Goal: Task Accomplishment & Management: Manage account settings

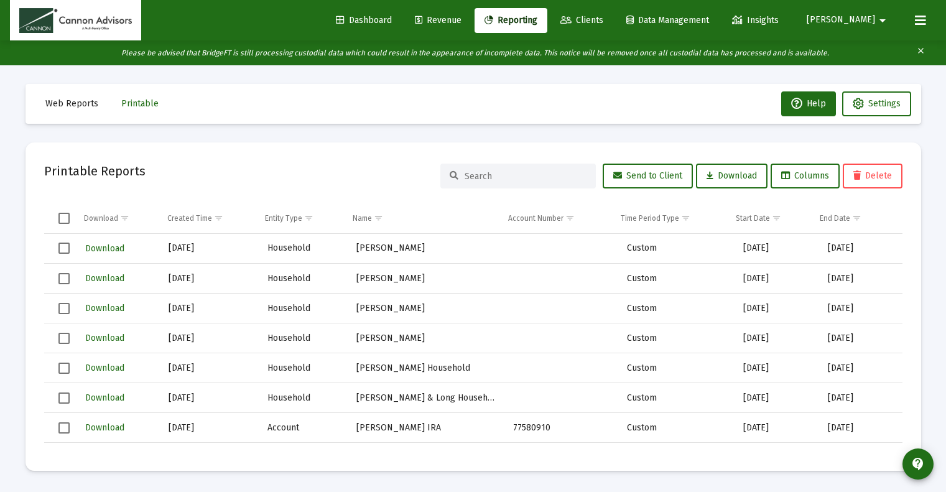
click at [431, 56] on icon "Please be advised that BridgeFT is still processing custodial data which could …" at bounding box center [474, 52] width 707 height 9
click at [392, 24] on span "Dashboard" at bounding box center [364, 20] width 56 height 11
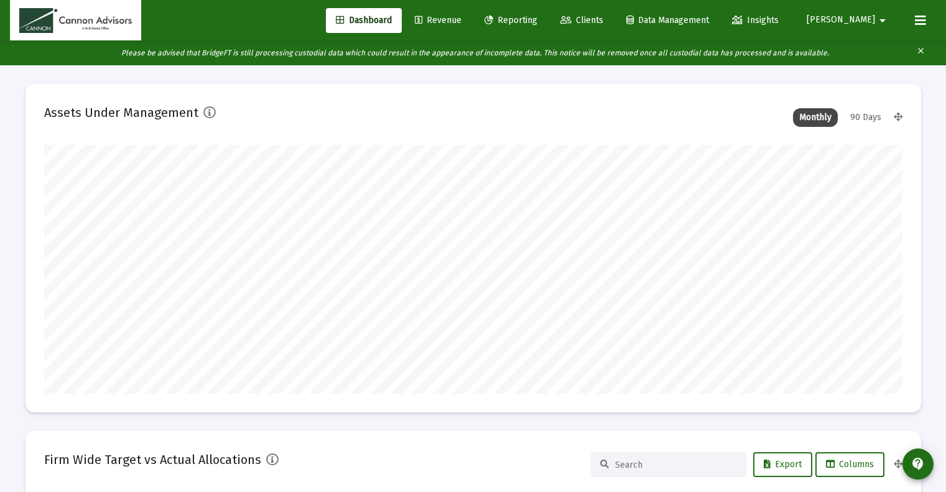
scroll to position [249, 462]
click at [461, 24] on span "Revenue" at bounding box center [438, 20] width 47 height 11
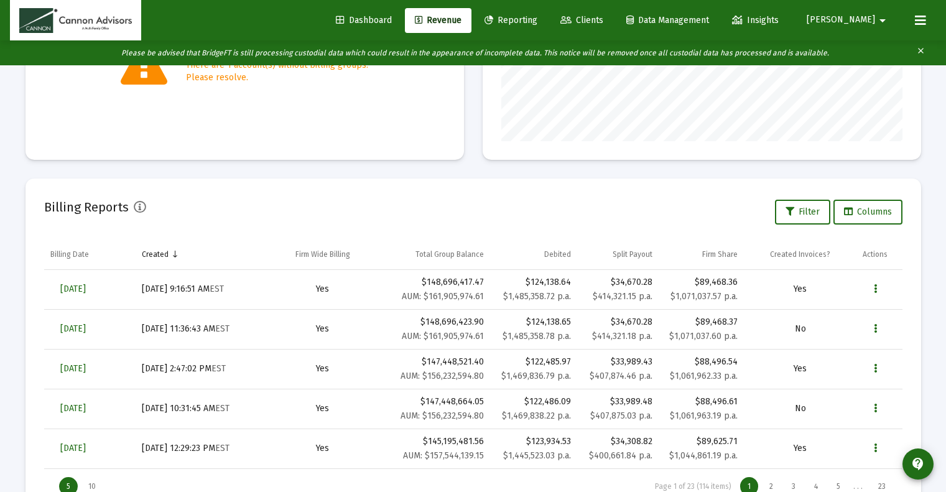
scroll to position [359, 0]
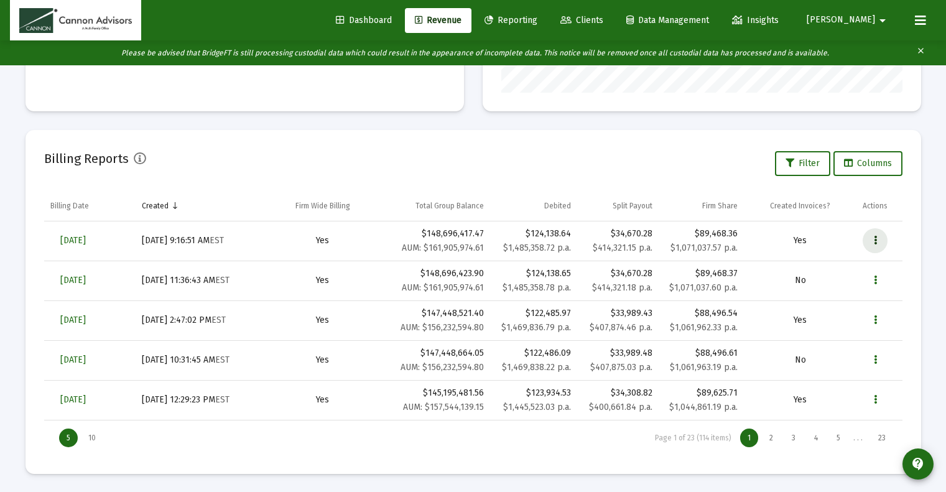
click at [877, 243] on button "Data grid" at bounding box center [874, 240] width 25 height 25
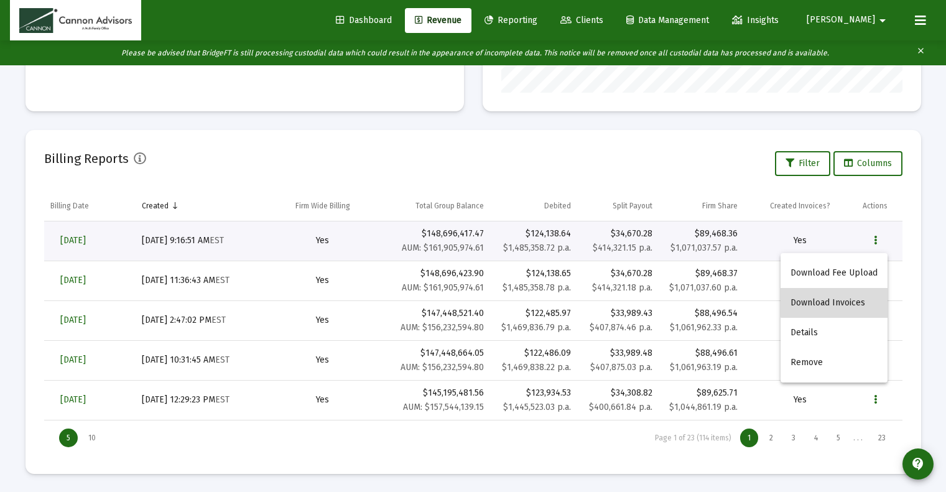
click at [845, 297] on button "Download Invoices" at bounding box center [833, 303] width 107 height 30
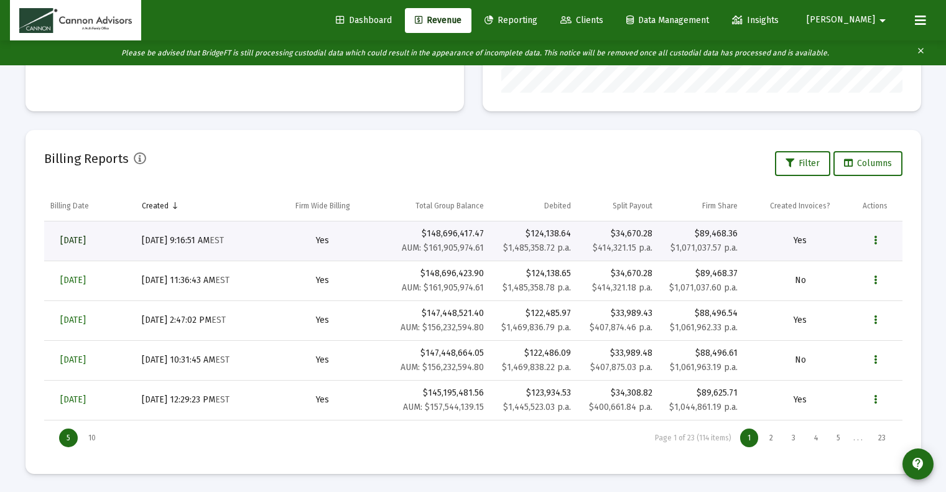
click at [86, 240] on span "[DATE]" at bounding box center [72, 240] width 25 height 11
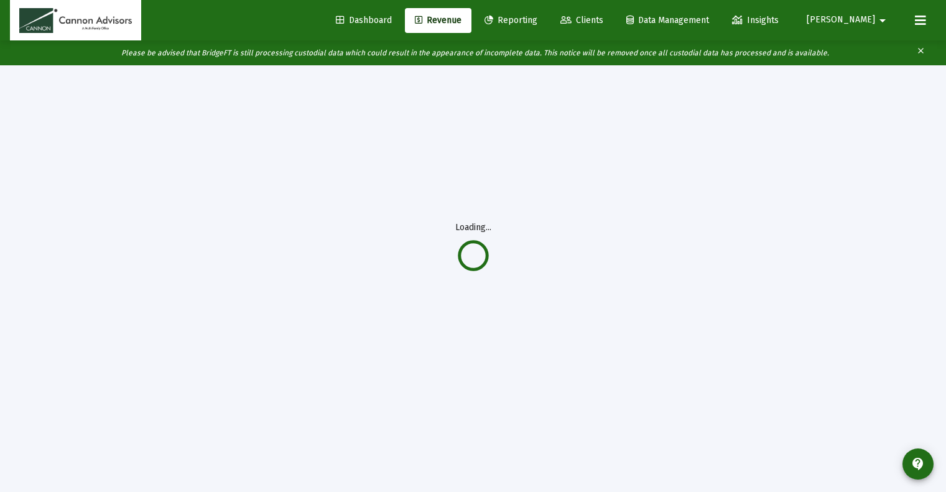
scroll to position [65, 0]
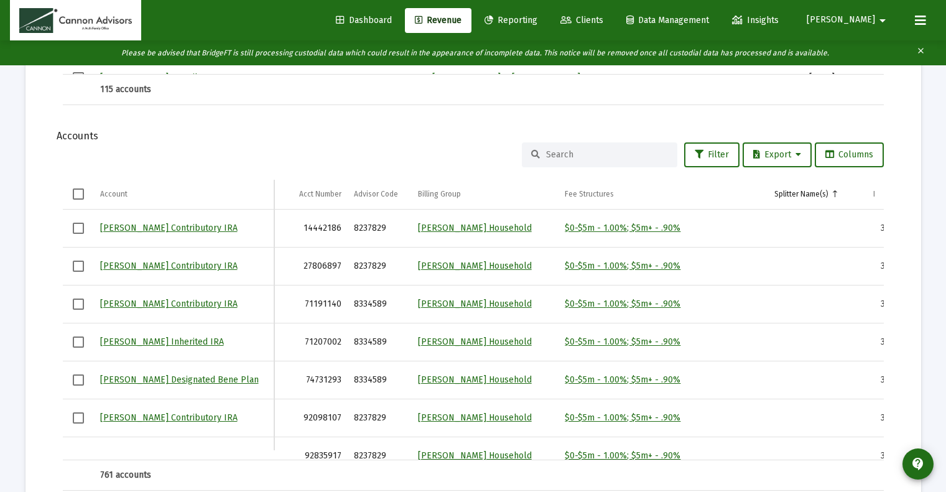
scroll to position [1353, 0]
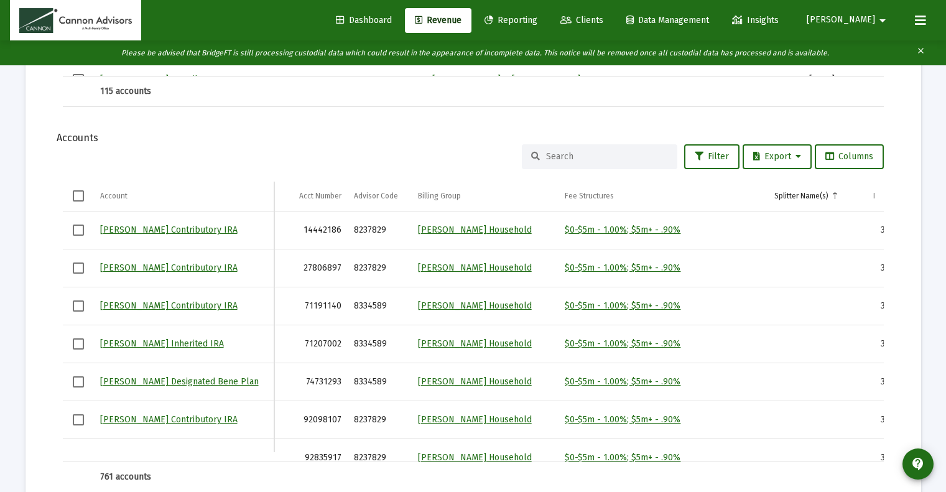
click at [574, 158] on input at bounding box center [607, 156] width 122 height 11
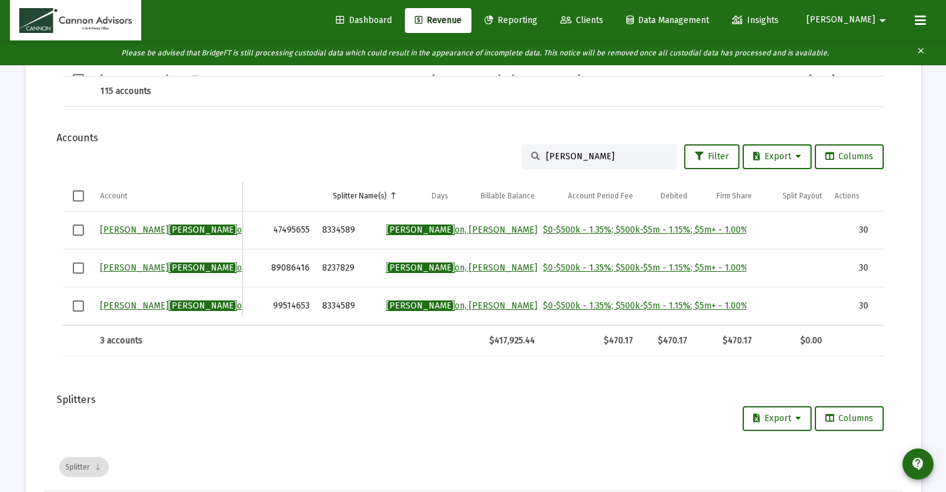
scroll to position [0, 0]
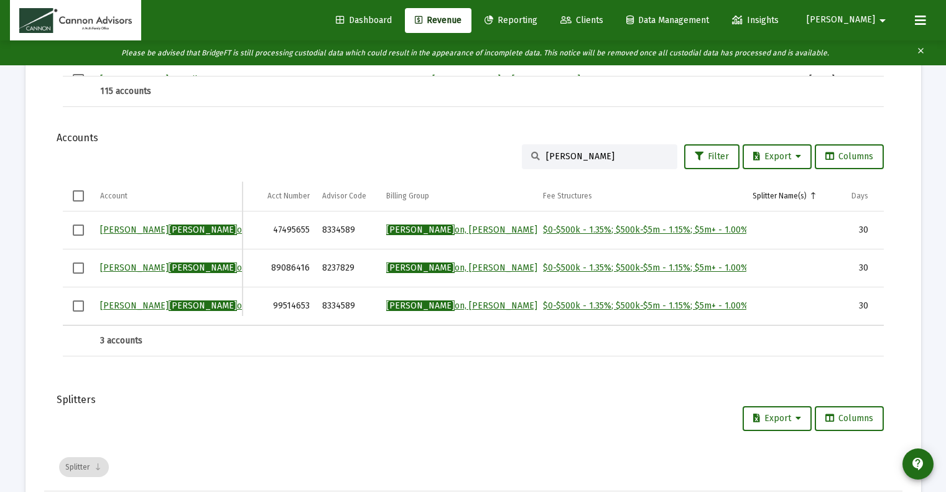
type input "[PERSON_NAME]"
click at [463, 306] on link "[PERSON_NAME] on, [PERSON_NAME] & [PERSON_NAME]" at bounding box center [501, 305] width 231 height 11
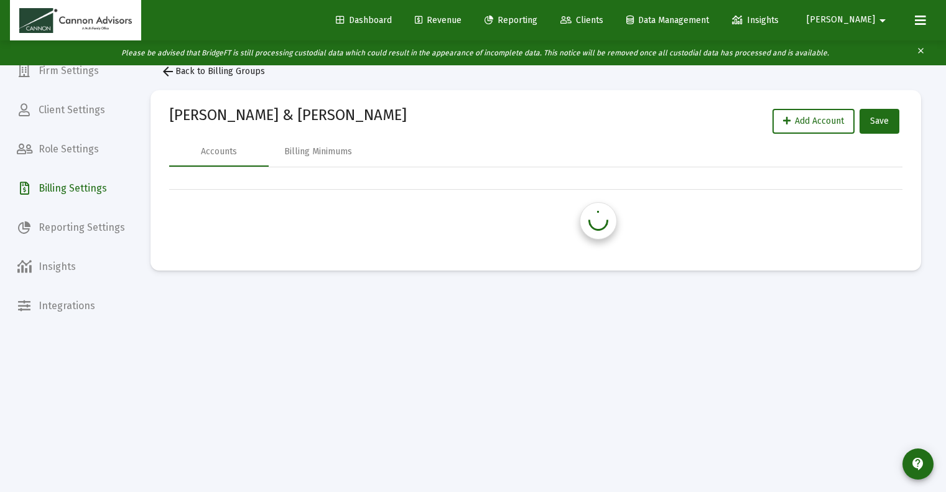
scroll to position [25, 0]
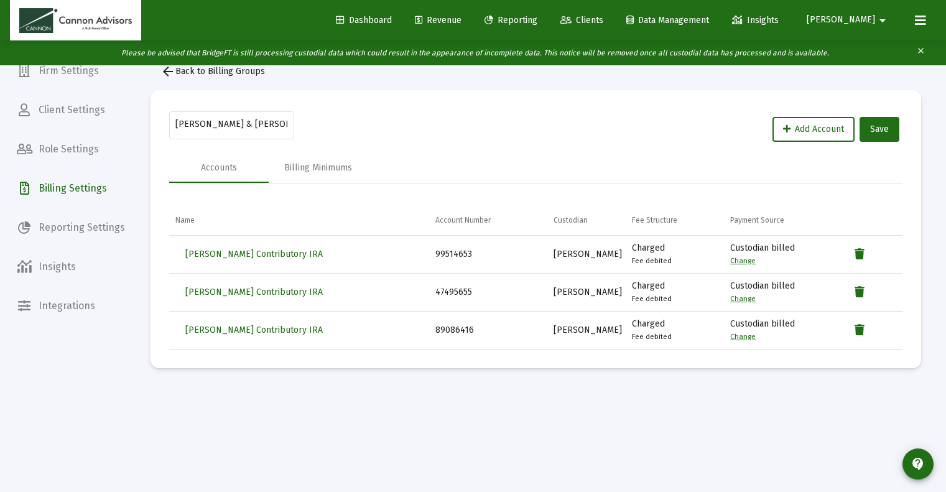
click at [213, 74] on span "arrow_back Back to Billing Groups" at bounding box center [212, 71] width 104 height 11
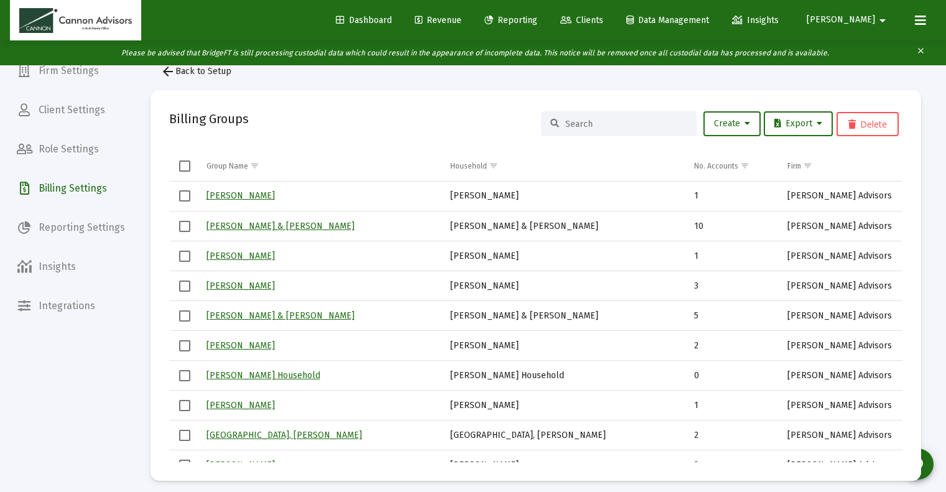
click at [604, 117] on div at bounding box center [618, 123] width 155 height 25
click at [604, 118] on div at bounding box center [618, 123] width 155 height 25
click at [583, 124] on input at bounding box center [626, 124] width 122 height 11
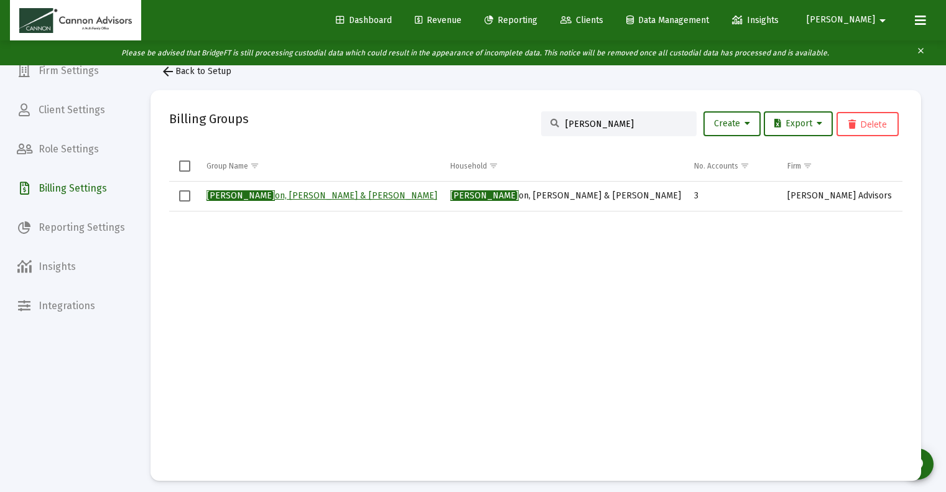
type input "[PERSON_NAME]"
drag, startPoint x: 283, startPoint y: 195, endPoint x: 379, endPoint y: 257, distance: 113.6
click at [284, 194] on link "[PERSON_NAME] on, [PERSON_NAME] & [PERSON_NAME]" at bounding box center [321, 195] width 231 height 11
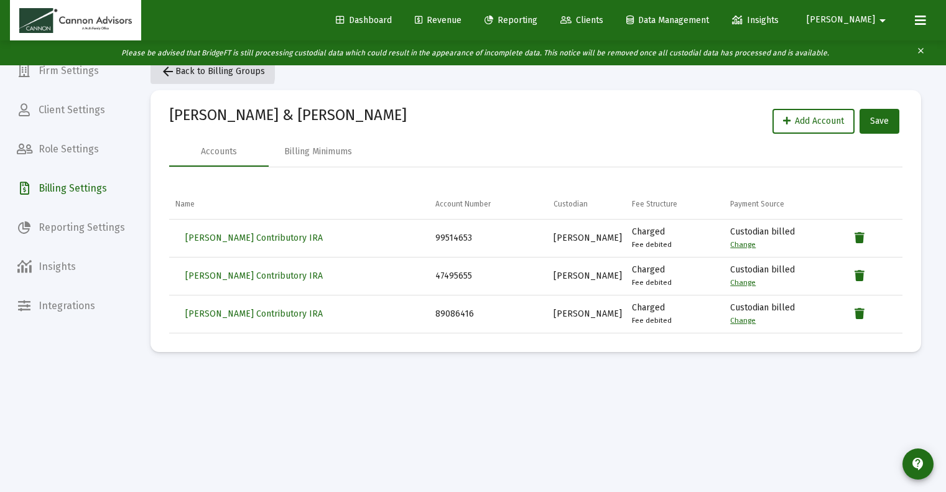
click at [188, 68] on span "arrow_back Back to Billing Groups" at bounding box center [212, 71] width 104 height 11
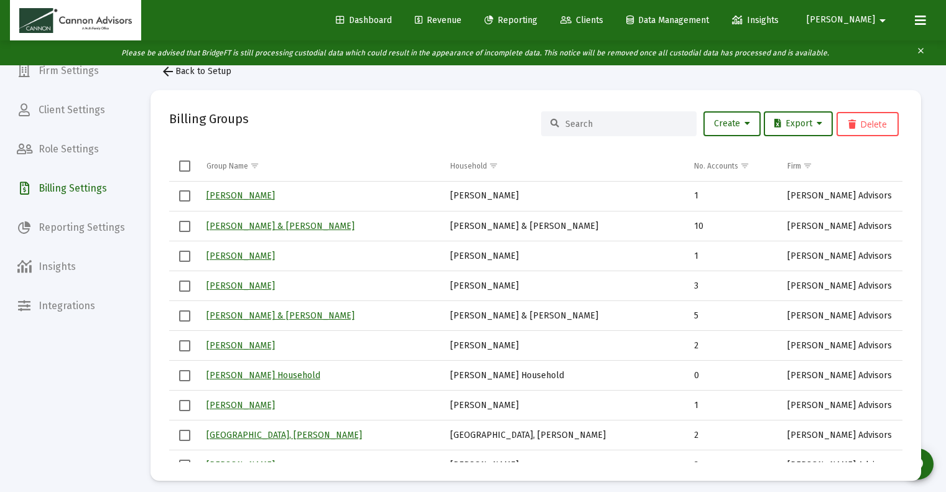
click at [186, 75] on span "arrow_back Back to Setup" at bounding box center [195, 71] width 71 height 11
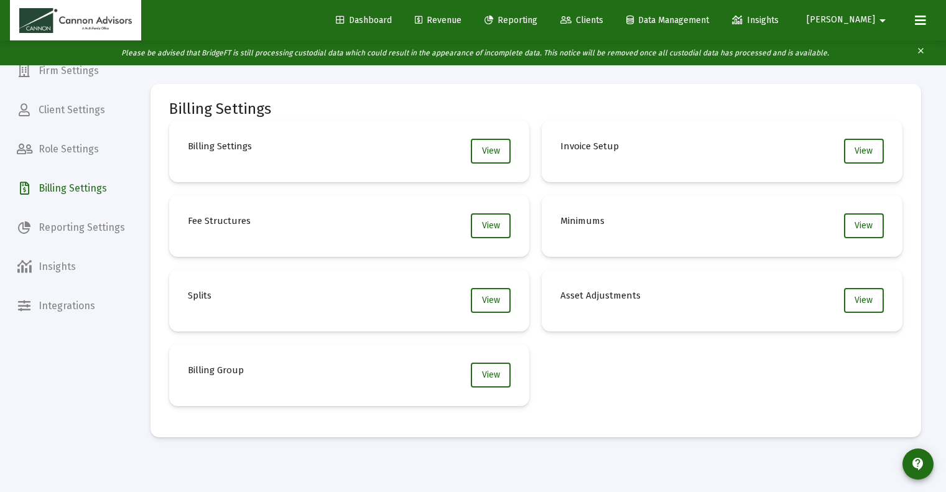
drag, startPoint x: 563, startPoint y: 22, endPoint x: 573, endPoint y: 82, distance: 60.4
click at [537, 22] on span "Reporting" at bounding box center [510, 20] width 53 height 11
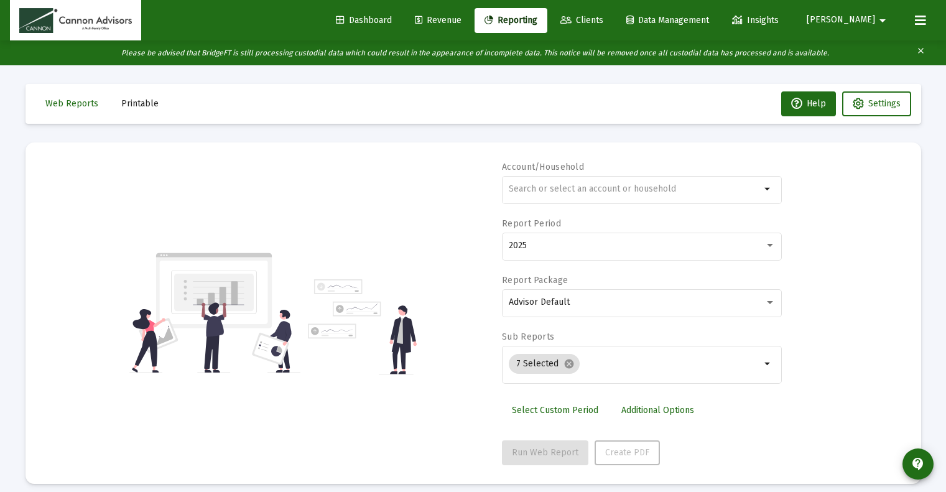
click at [134, 104] on span "Printable" at bounding box center [139, 103] width 37 height 11
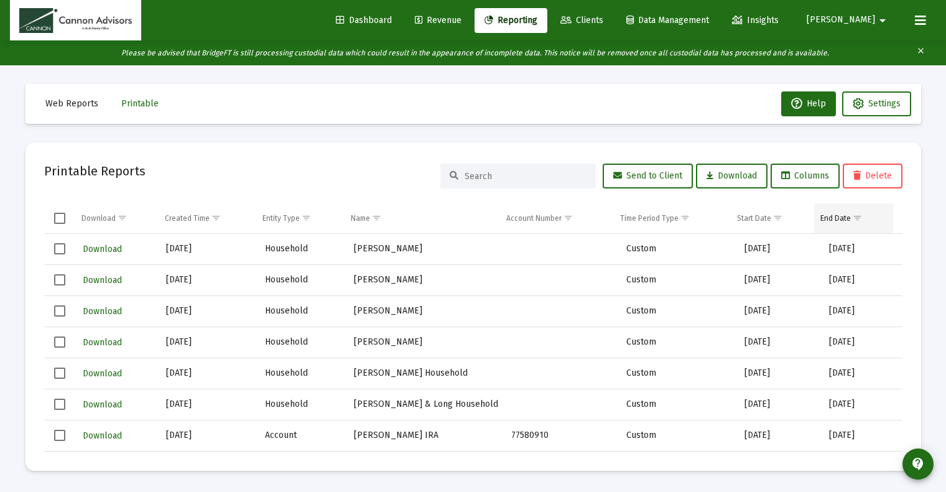
click at [824, 215] on div "End Date" at bounding box center [835, 218] width 30 height 10
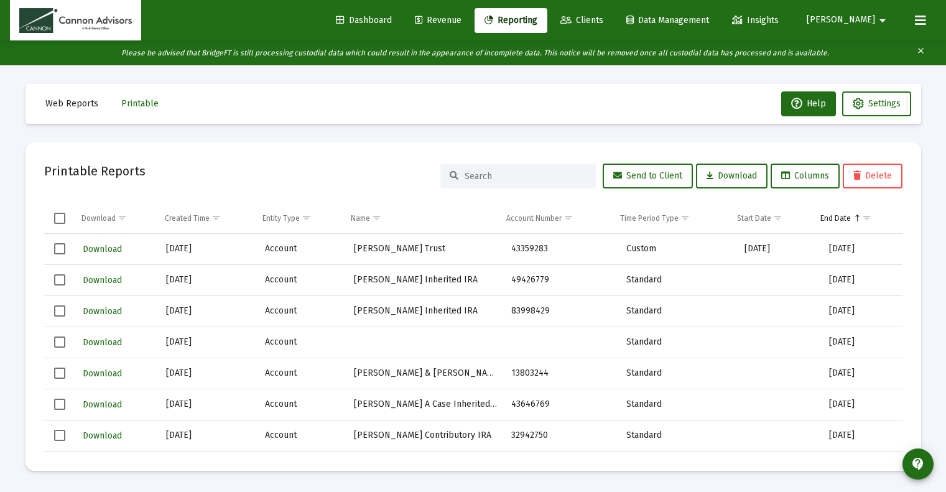
click at [824, 215] on div "End Date" at bounding box center [835, 218] width 30 height 10
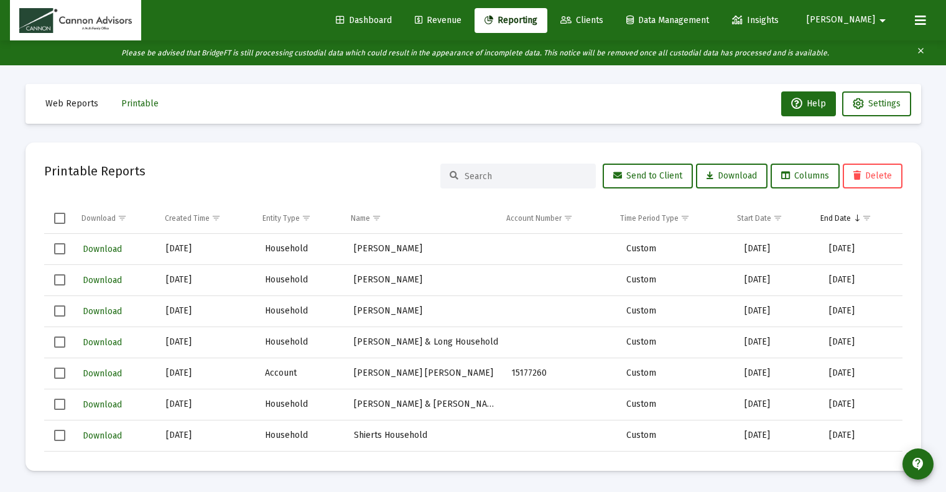
click at [60, 218] on span "Select all" at bounding box center [59, 218] width 11 height 11
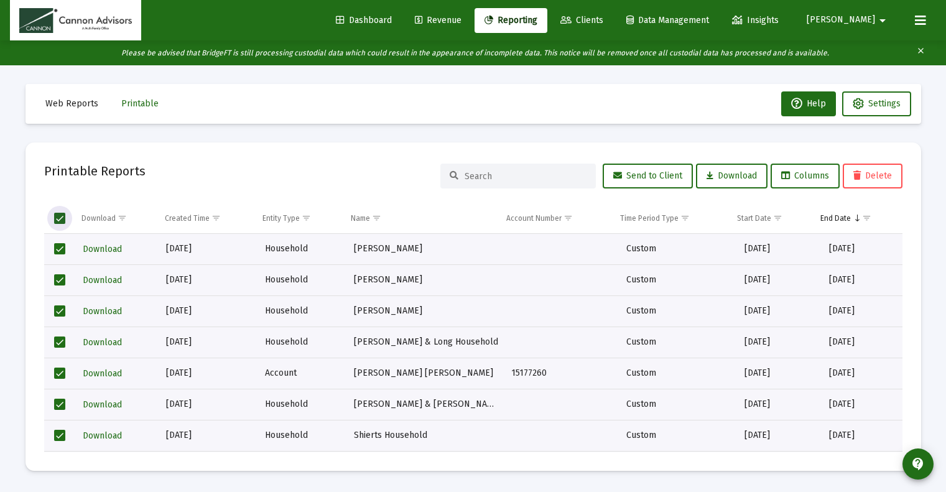
click at [60, 218] on span "Select all" at bounding box center [59, 218] width 11 height 11
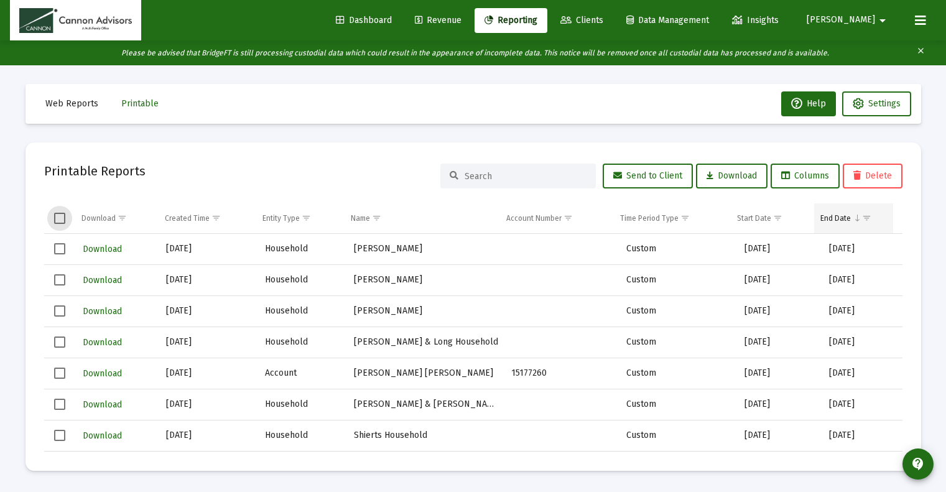
click at [865, 214] on span "Show filter options for column 'End Date'" at bounding box center [866, 217] width 9 height 9
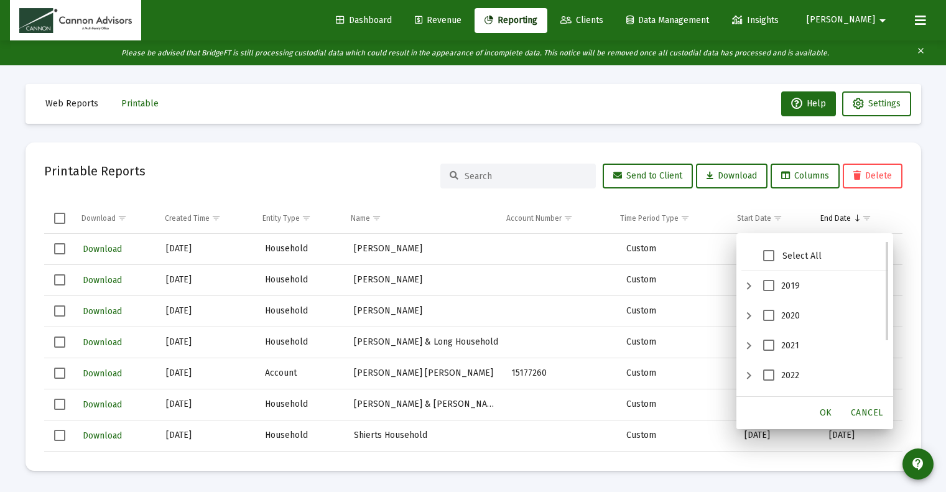
scroll to position [84, 0]
click at [768, 379] on span "2025" at bounding box center [768, 380] width 11 height 11
click at [831, 414] on span "OK" at bounding box center [825, 412] width 12 height 11
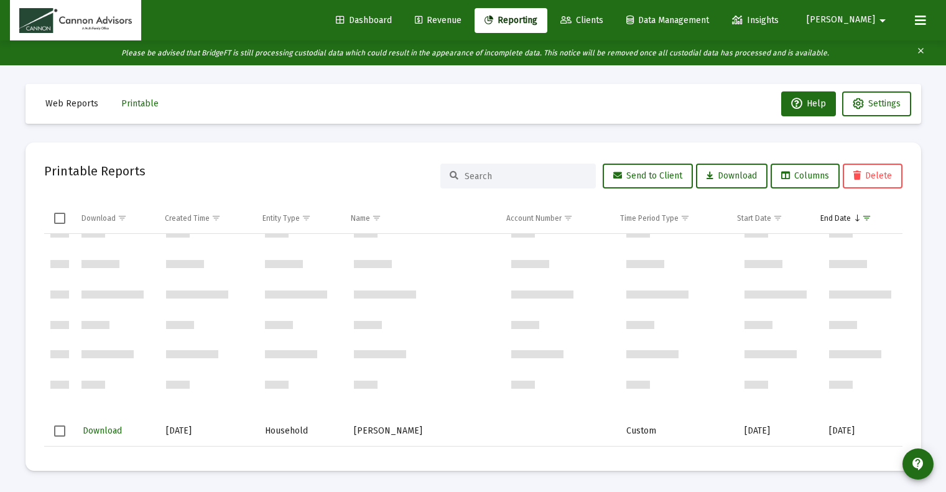
scroll to position [497, 0]
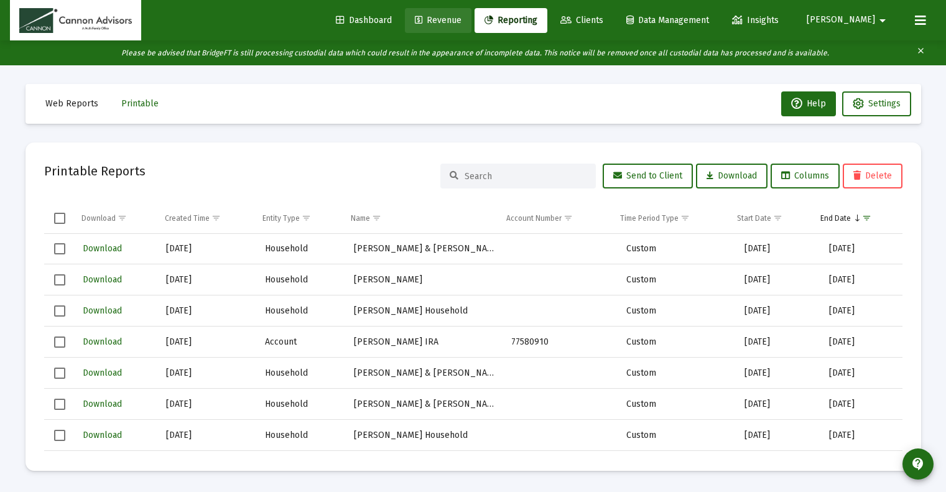
drag, startPoint x: 486, startPoint y: 22, endPoint x: 470, endPoint y: 45, distance: 27.2
click at [461, 22] on span "Revenue" at bounding box center [438, 20] width 47 height 11
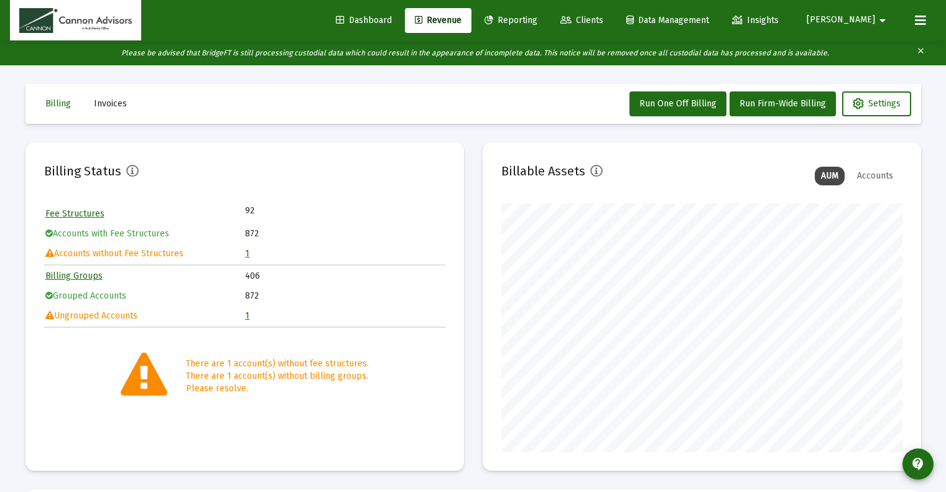
scroll to position [249, 401]
click at [923, 21] on icon at bounding box center [919, 20] width 11 height 15
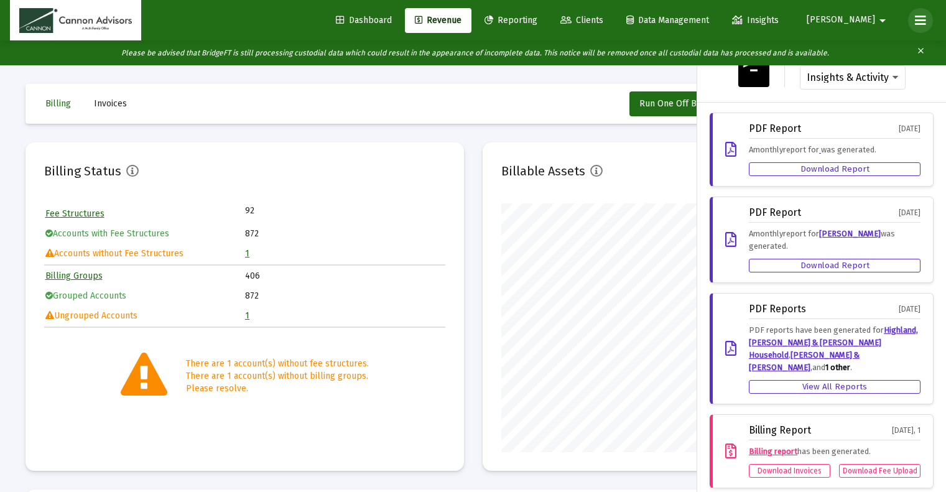
click at [923, 21] on icon at bounding box center [919, 20] width 11 height 15
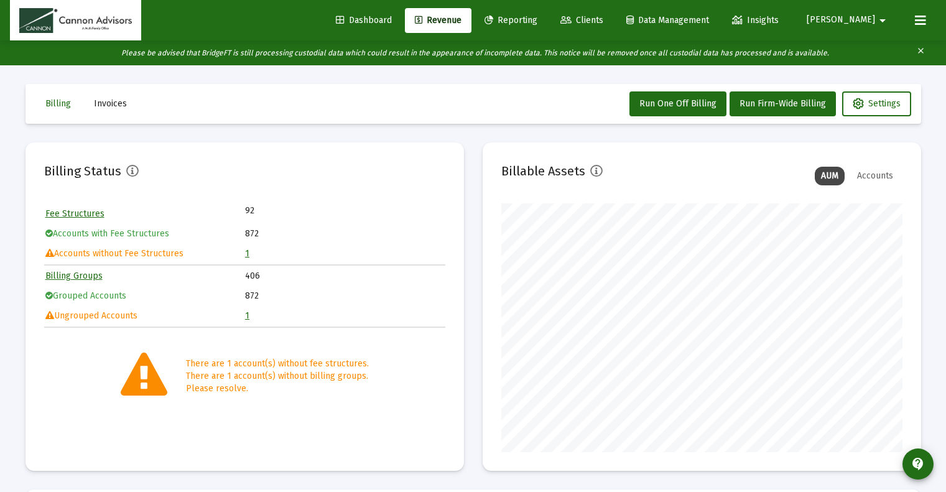
click at [121, 106] on span "Invoices" at bounding box center [110, 103] width 33 height 11
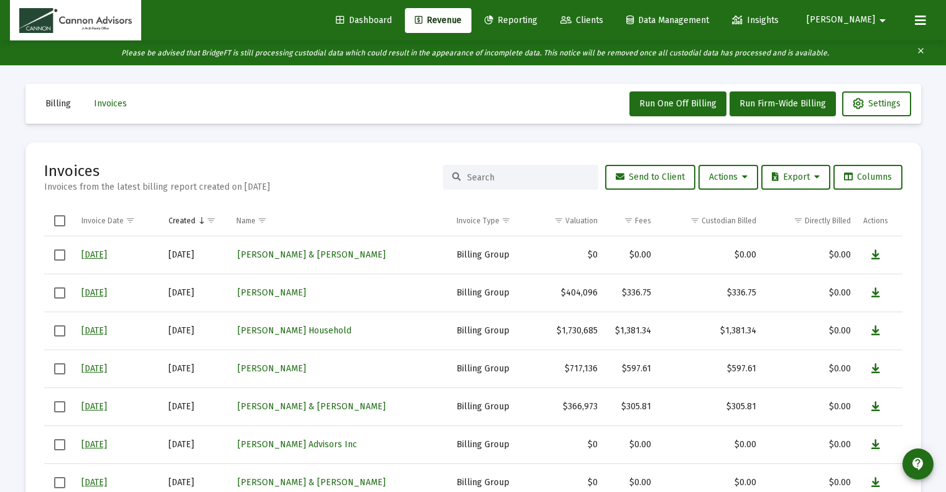
click at [525, 179] on input at bounding box center [528, 177] width 122 height 11
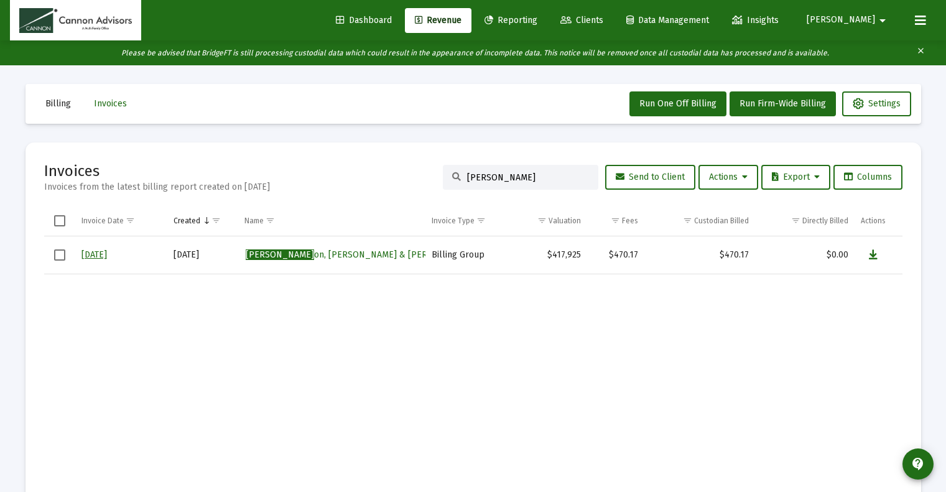
type input "[PERSON_NAME]"
drag, startPoint x: 108, startPoint y: 254, endPoint x: 118, endPoint y: 254, distance: 10.6
click at [107, 254] on link "[DATE]" at bounding box center [93, 254] width 25 height 11
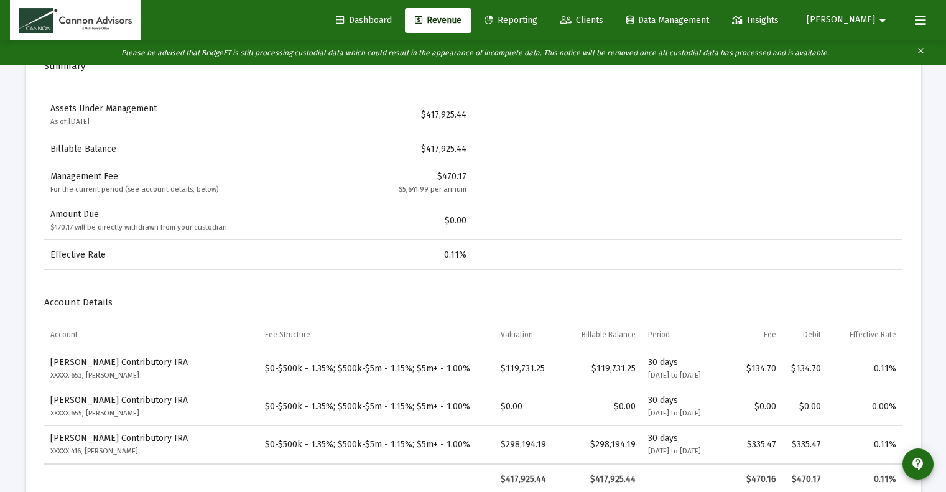
scroll to position [373, 0]
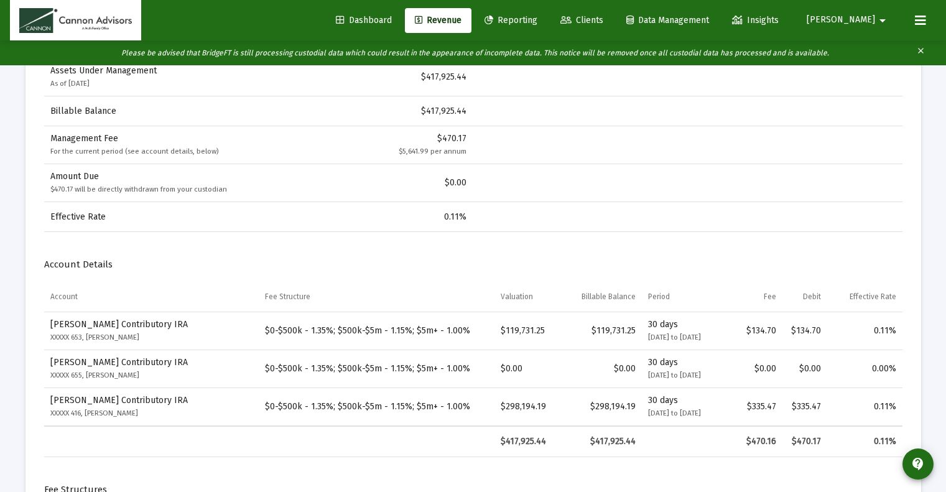
click at [561, 249] on div "INVOICE THIS IS NOT A BILL Invoice Date: [DATE] Amount Due: $0.00 From: [PERSON…" at bounding box center [473, 265] width 858 height 1008
drag, startPoint x: 560, startPoint y: 249, endPoint x: 478, endPoint y: 261, distance: 82.9
click at [478, 261] on h4 "Account Details" at bounding box center [473, 264] width 858 height 15
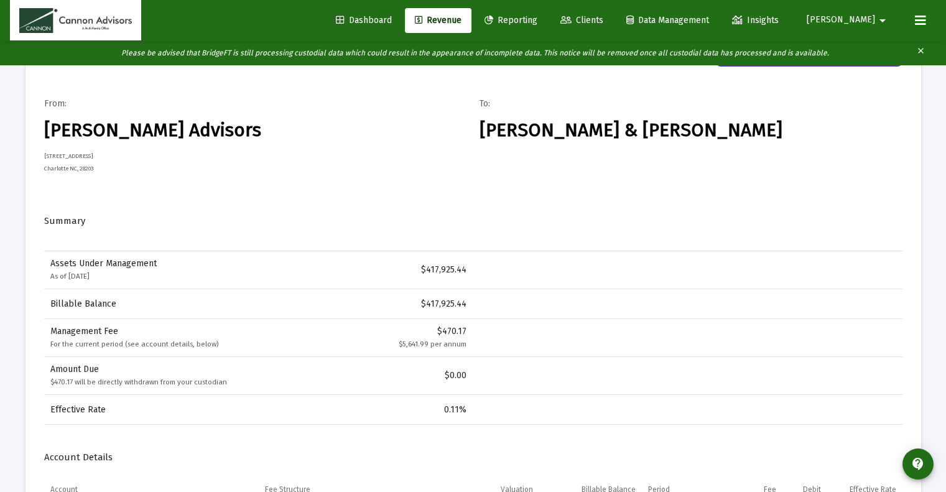
scroll to position [124, 0]
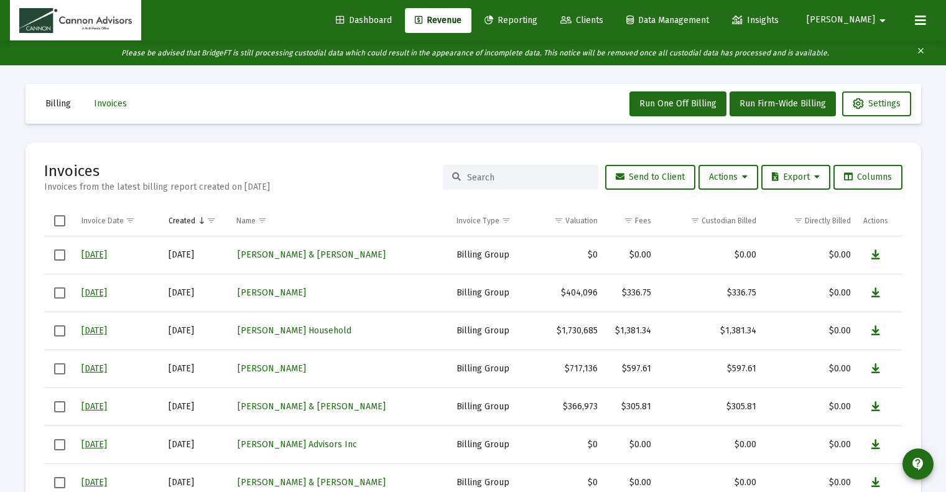
click at [518, 177] on input at bounding box center [528, 177] width 122 height 11
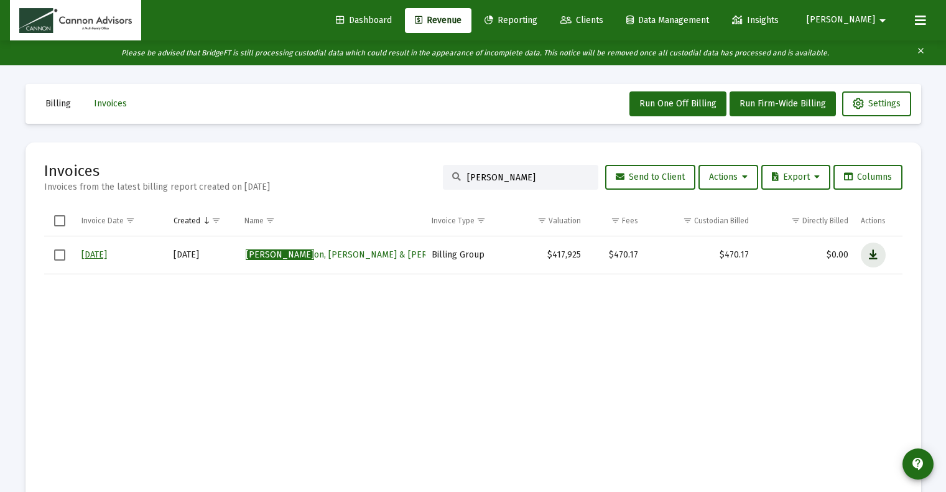
click at [870, 251] on icon "Data grid" at bounding box center [872, 254] width 9 height 15
drag, startPoint x: 510, startPoint y: 176, endPoint x: 408, endPoint y: 175, distance: 102.6
click at [408, 175] on div "Invoices Invoices from the latest billing report created on [DATE] [PERSON_NAME…" at bounding box center [473, 177] width 858 height 32
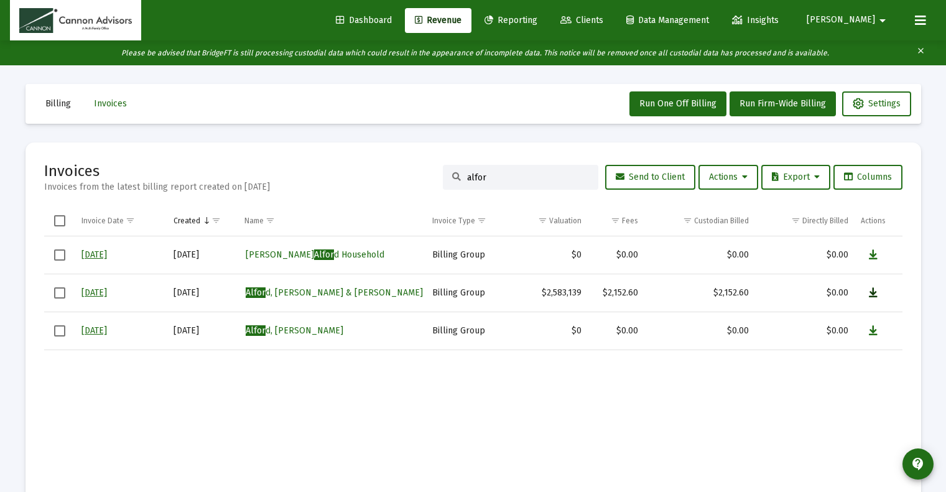
click at [872, 292] on icon "Data grid" at bounding box center [872, 292] width 9 height 15
drag, startPoint x: 441, startPoint y: 174, endPoint x: 418, endPoint y: 172, distance: 23.7
click at [418, 172] on div "Invoices Invoices from the latest billing report created on [DATE] alfor Send t…" at bounding box center [473, 177] width 858 height 32
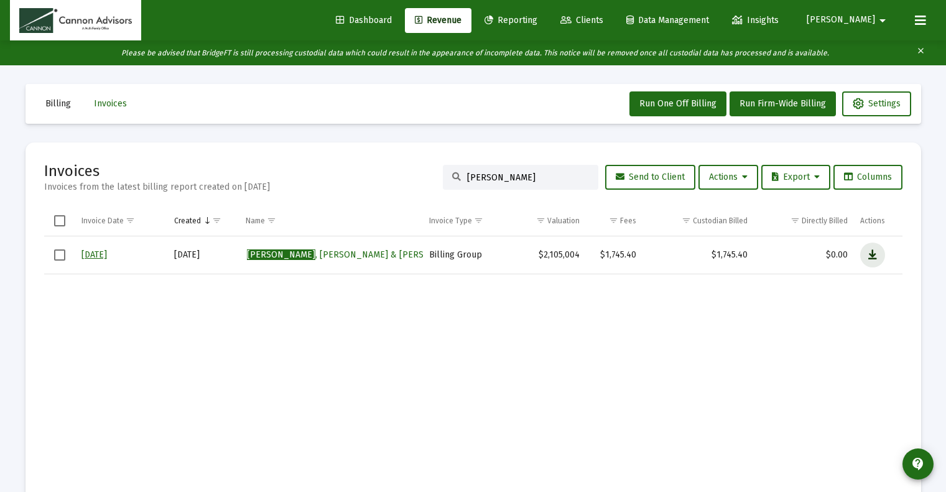
click at [869, 256] on icon "Data grid" at bounding box center [872, 254] width 9 height 15
drag, startPoint x: 491, startPoint y: 182, endPoint x: 440, endPoint y: 180, distance: 51.7
click at [443, 180] on div "[PERSON_NAME]" at bounding box center [520, 177] width 155 height 25
type input "hai"
click at [879, 251] on button "Data grid" at bounding box center [872, 254] width 25 height 25
